Goal: Task Accomplishment & Management: Manage account settings

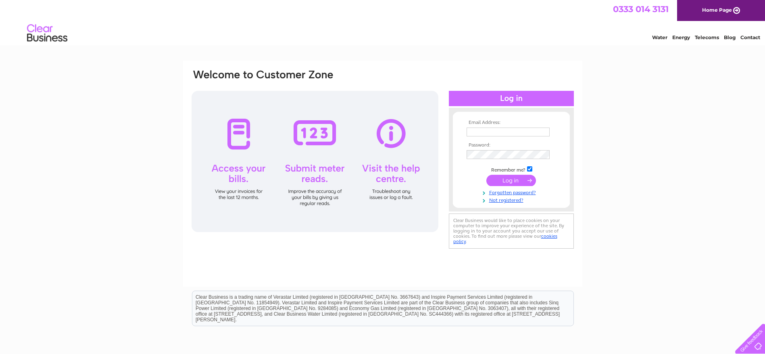
click at [530, 131] on input "text" at bounding box center [507, 131] width 83 height 9
type input "tracey@macduffshipdesign.com"
click at [486, 175] on input "submit" at bounding box center [511, 180] width 50 height 11
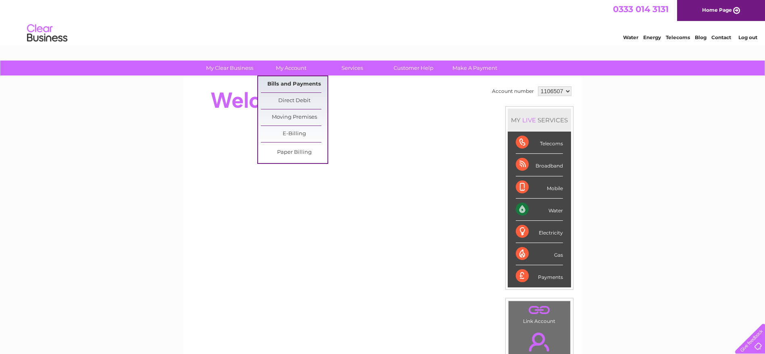
click at [299, 80] on link "Bills and Payments" at bounding box center [294, 84] width 67 height 16
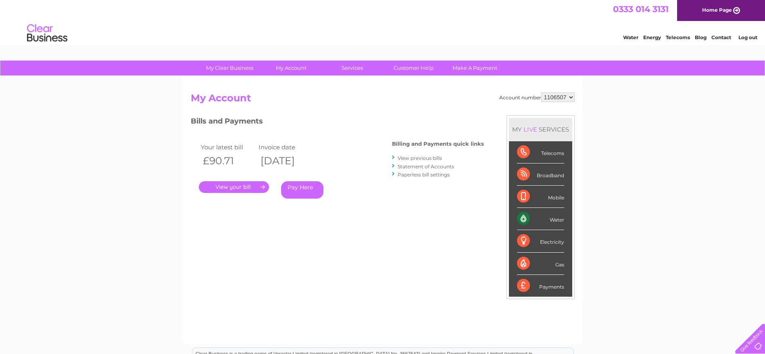
click at [245, 187] on link "." at bounding box center [234, 187] width 70 height 12
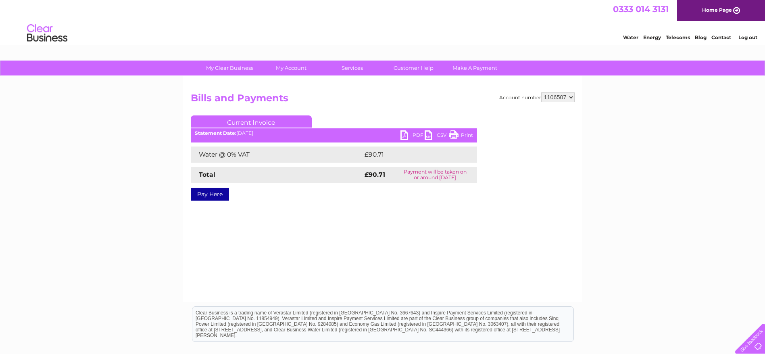
click at [406, 132] on link "PDF" at bounding box center [412, 136] width 24 height 12
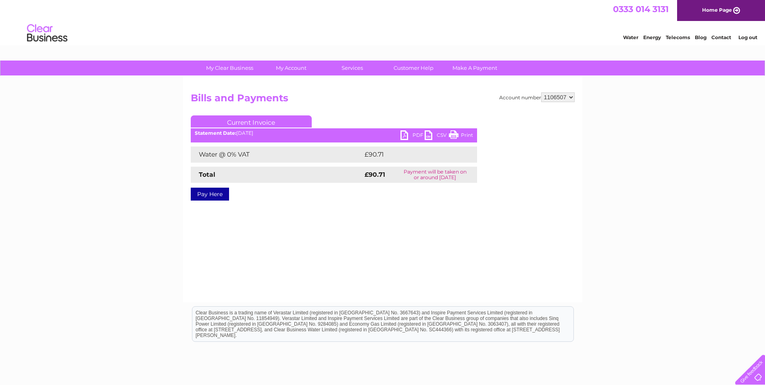
click at [336, 224] on div "Account number 1106507 Bills and Payments Current Invoice PDF CSV Print £90.71" at bounding box center [382, 189] width 399 height 226
